Goal: Transaction & Acquisition: Purchase product/service

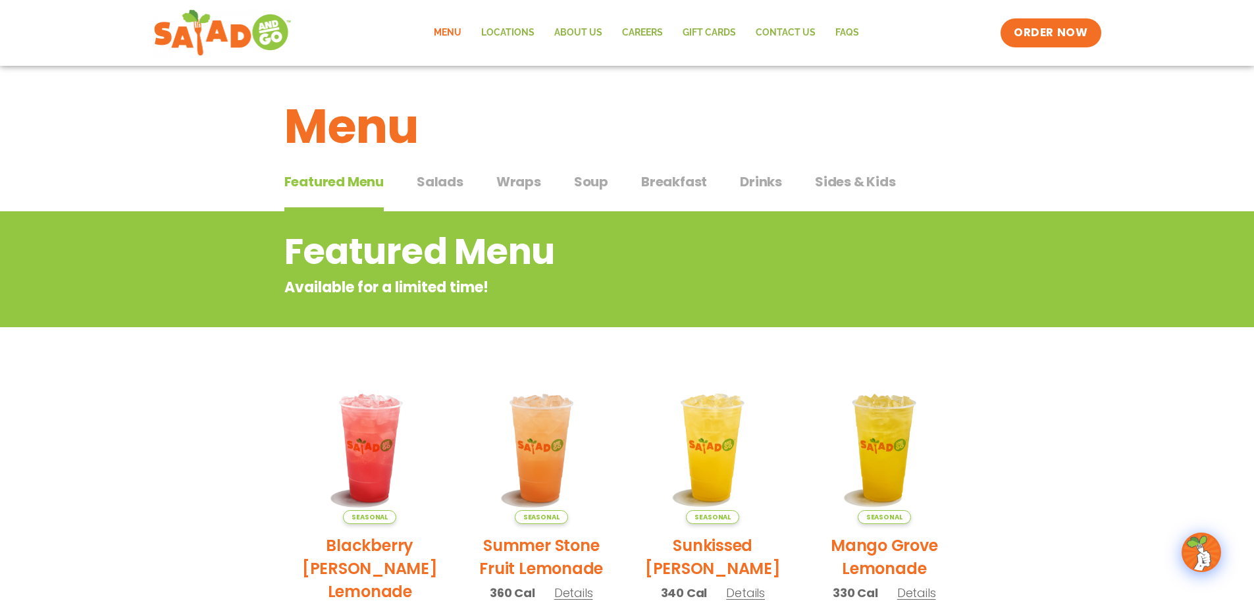
click at [454, 178] on span "Salads" at bounding box center [440, 182] width 47 height 20
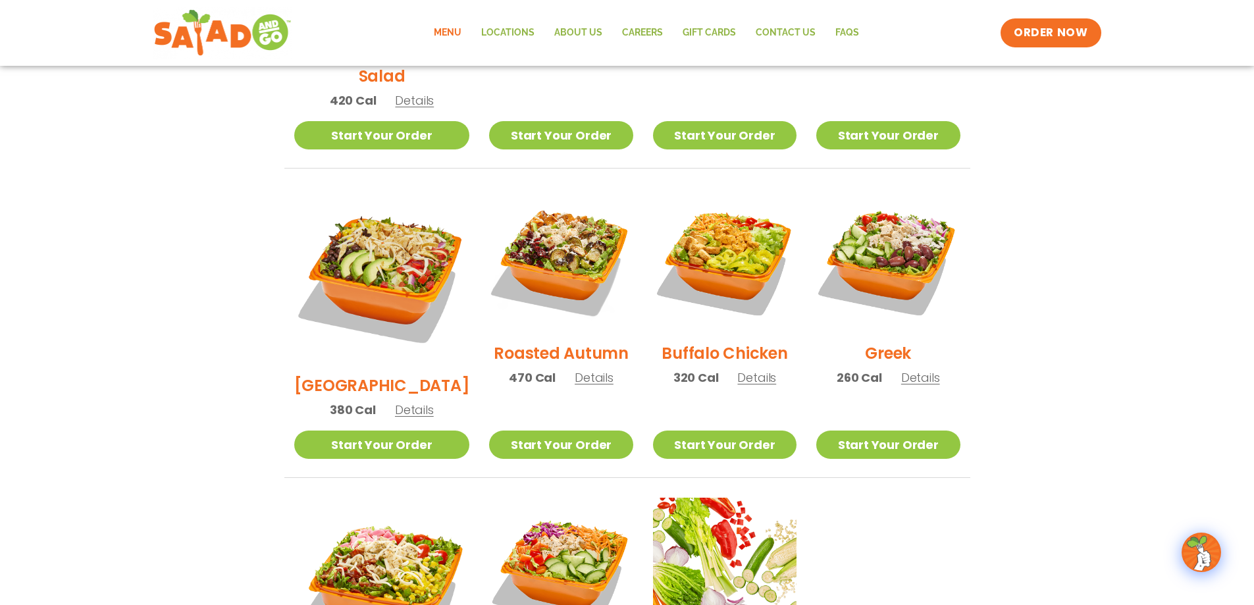
scroll to position [593, 0]
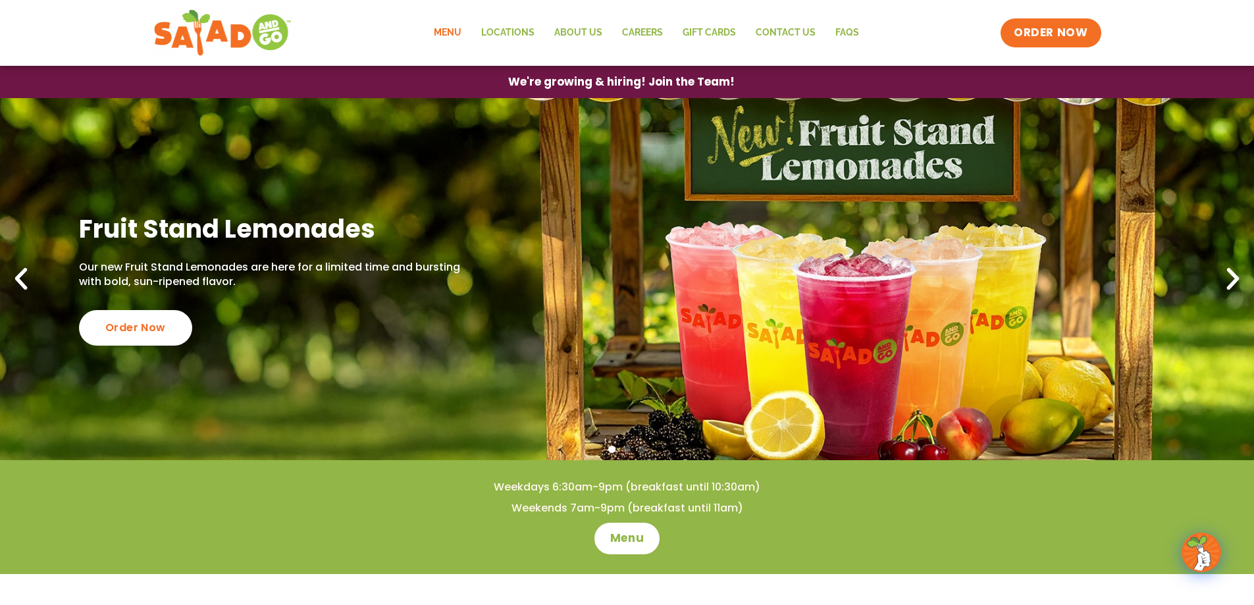
click at [451, 32] on link "Menu" at bounding box center [447, 33] width 47 height 30
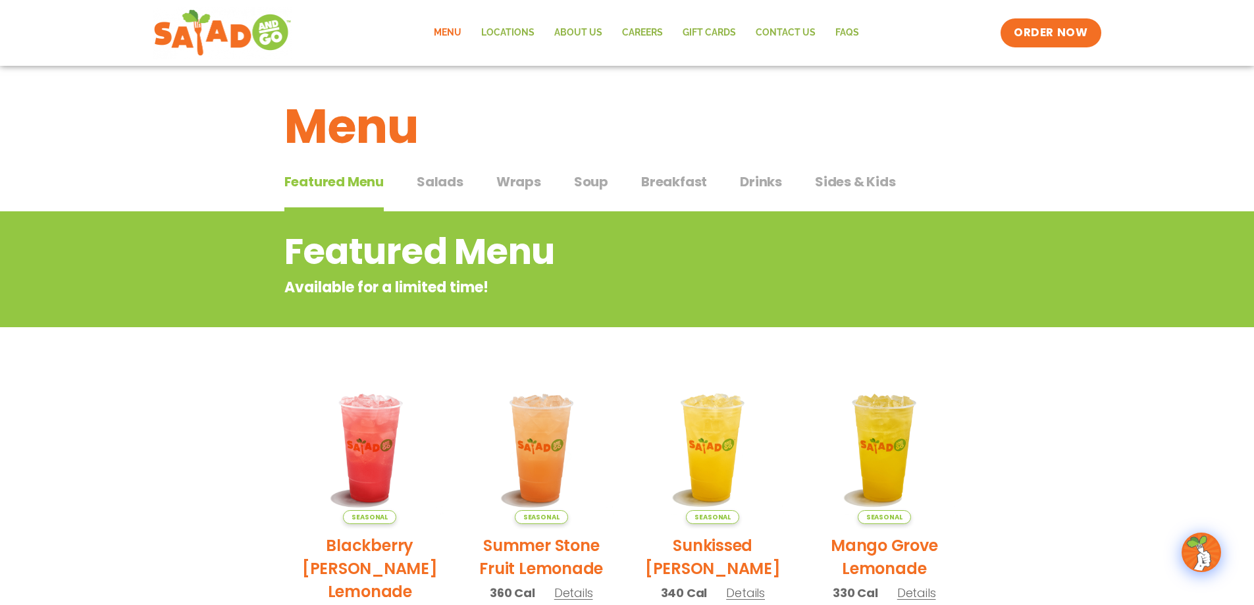
click at [435, 178] on span "Salads" at bounding box center [440, 182] width 47 height 20
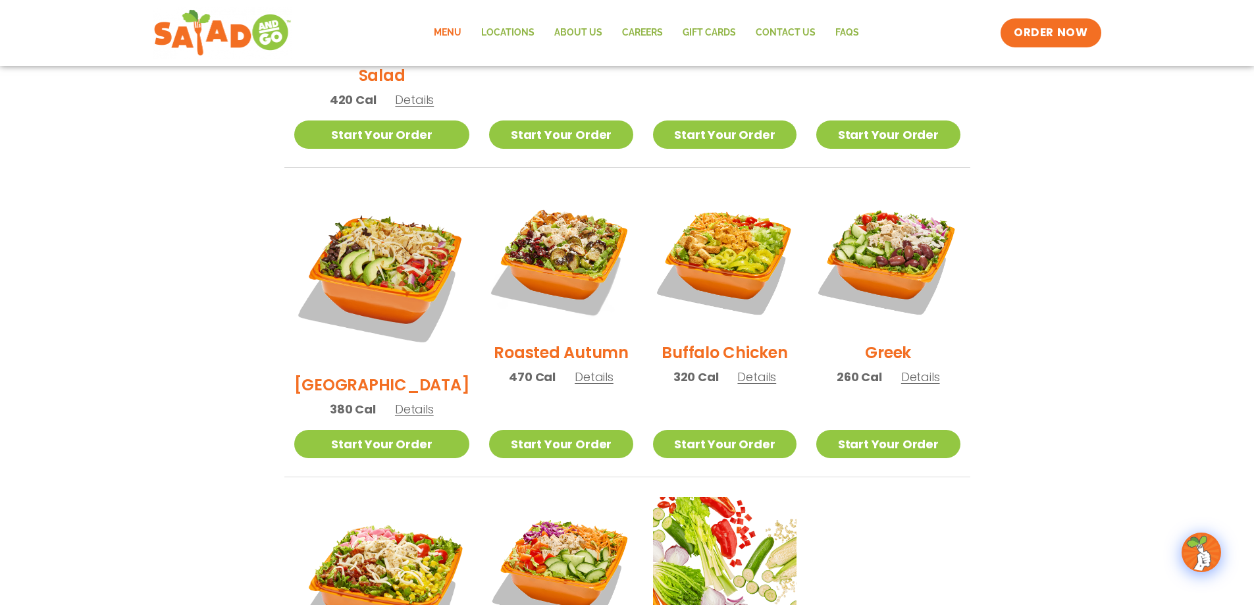
scroll to position [658, 0]
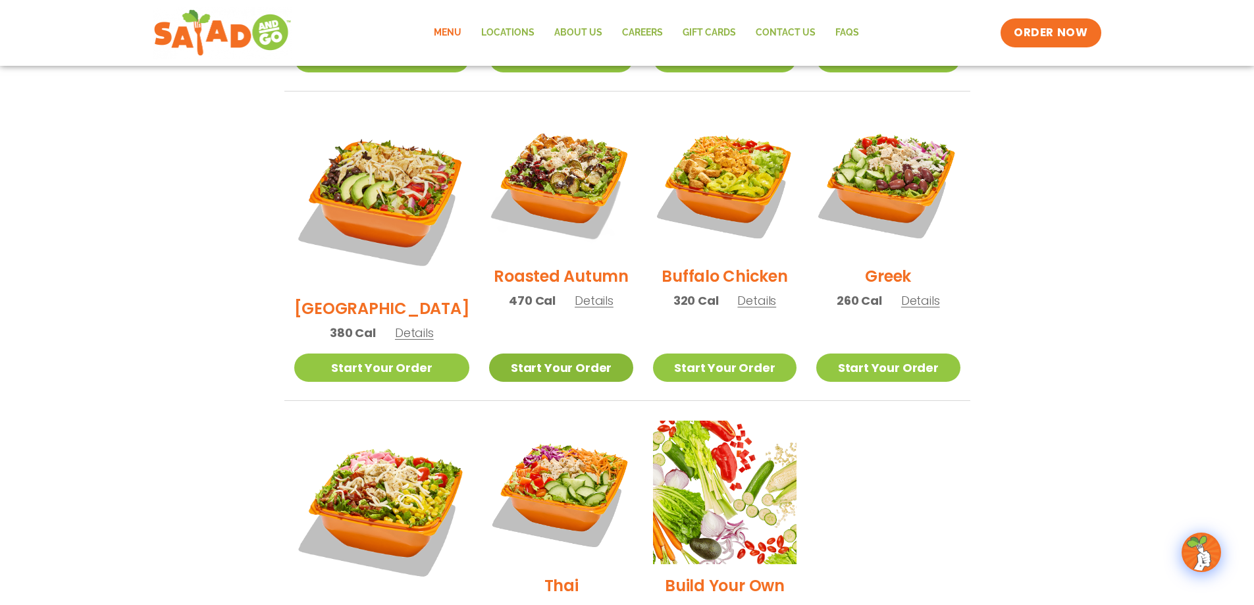
click at [537, 354] on link "Start Your Order" at bounding box center [561, 368] width 144 height 28
